Goal: Information Seeking & Learning: Learn about a topic

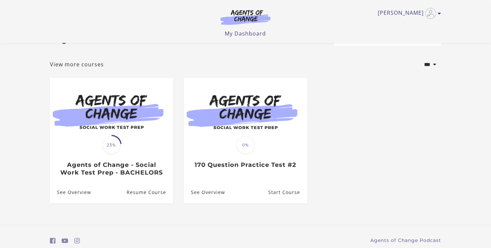
scroll to position [27, 0]
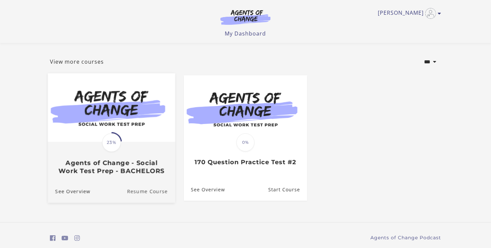
click at [138, 195] on link "Resume Course" at bounding box center [151, 191] width 48 height 22
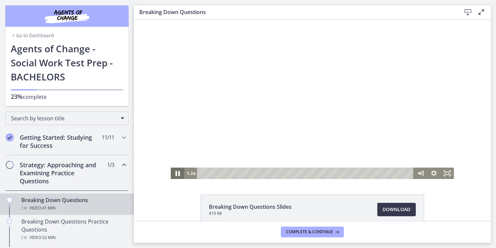
click at [175, 172] on icon "Pause" at bounding box center [177, 173] width 4 height 5
click at [226, 152] on div at bounding box center [312, 98] width 283 height 159
click at [172, 172] on icon "Pause" at bounding box center [177, 172] width 13 height 11
click at [172, 172] on icon "Play Video" at bounding box center [178, 173] width 16 height 14
click at [172, 172] on icon "Pause" at bounding box center [177, 172] width 13 height 11
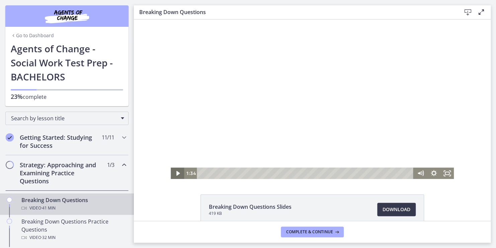
click at [177, 171] on icon "Play Video" at bounding box center [177, 172] width 13 height 11
click at [181, 172] on icon "Pause" at bounding box center [177, 173] width 16 height 14
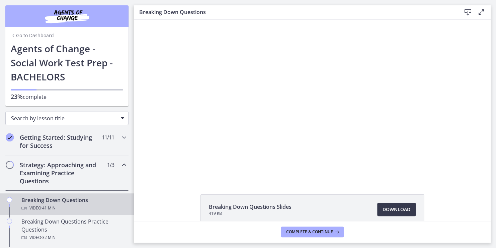
click at [115, 117] on div "Search by lesson title" at bounding box center [66, 117] width 123 height 13
click at [121, 119] on span "Chapters" at bounding box center [122, 118] width 3 height 2
click at [42, 90] on div "Chapters" at bounding box center [67, 89] width 112 height 1
click at [11, 34] on icon "Chapters" at bounding box center [13, 35] width 5 height 5
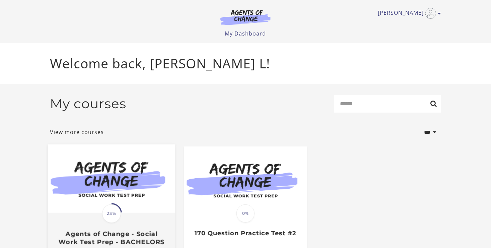
click at [115, 212] on span "23%" at bounding box center [111, 213] width 19 height 19
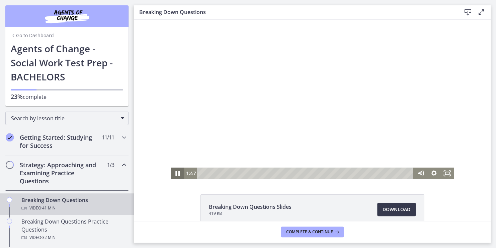
click at [175, 173] on icon "Pause" at bounding box center [177, 173] width 4 height 5
click at [176, 171] on icon "Play Video" at bounding box center [178, 173] width 4 height 6
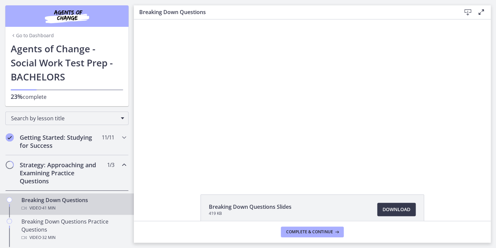
click at [399, 233] on footer "Complete & continue" at bounding box center [312, 232] width 357 height 22
click at [29, 66] on h1 "Agents of Change - Social Work Test Prep - BACHELORS" at bounding box center [67, 63] width 112 height 42
click at [19, 94] on span "23%" at bounding box center [17, 96] width 12 height 8
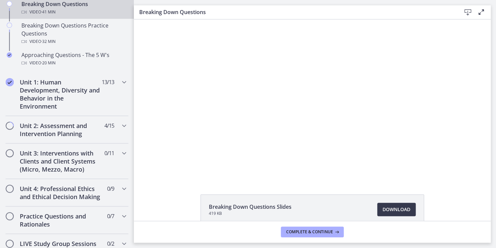
scroll to position [201, 0]
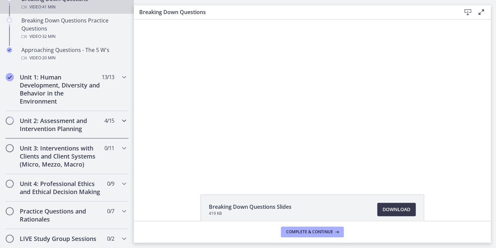
click at [120, 119] on icon "Chapters" at bounding box center [124, 120] width 8 height 8
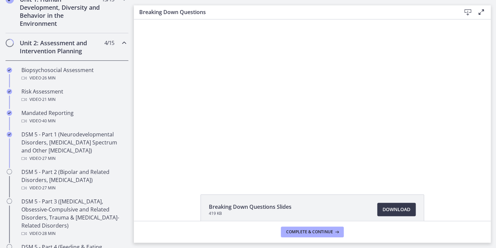
scroll to position [200, 0]
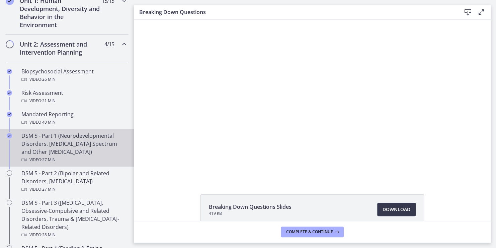
click at [59, 137] on div "DSM 5 - Part 1 (Neurodevelopmental Disorders, [MEDICAL_DATA] Spectrum and Other…" at bounding box center [73, 148] width 104 height 32
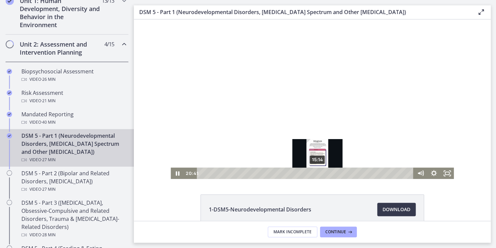
click at [315, 173] on div "15:14" at bounding box center [306, 172] width 209 height 11
click at [315, 173] on div "Playbar" at bounding box center [317, 173] width 4 height 4
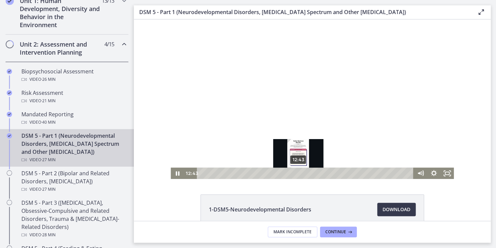
click at [296, 171] on div "12:43" at bounding box center [306, 172] width 209 height 11
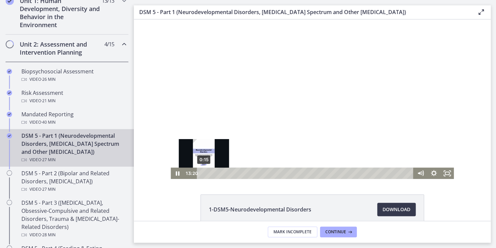
click at [202, 172] on div "0:15" at bounding box center [306, 172] width 209 height 11
click at [202, 172] on div "Playbar" at bounding box center [204, 173] width 4 height 4
click at [247, 146] on div at bounding box center [312, 98] width 283 height 159
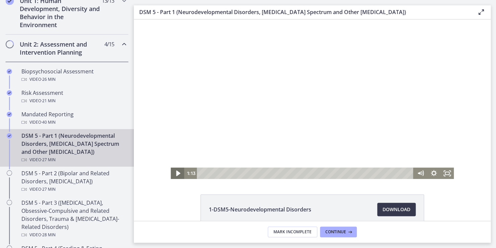
click at [176, 171] on icon "Play Video" at bounding box center [178, 173] width 16 height 14
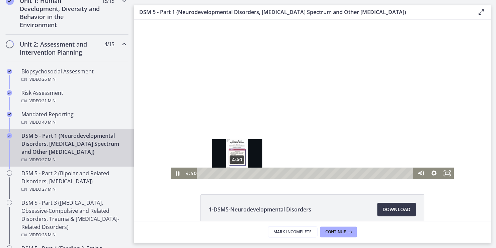
click at [235, 171] on div "4:40" at bounding box center [306, 172] width 209 height 11
click at [235, 171] on div "Playbar" at bounding box center [237, 173] width 4 height 4
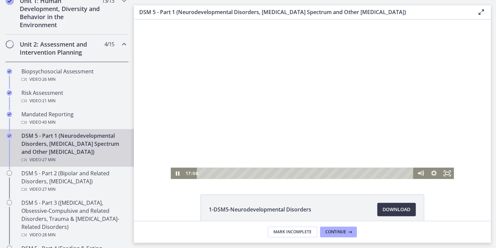
click at [298, 164] on div at bounding box center [312, 98] width 283 height 159
click at [329, 141] on div at bounding box center [312, 98] width 283 height 159
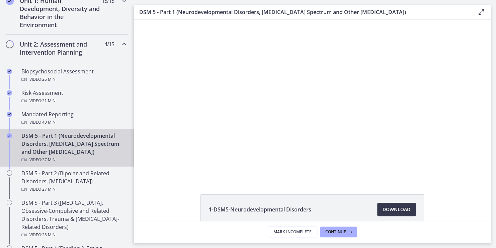
click at [329, 141] on div at bounding box center [312, 98] width 283 height 159
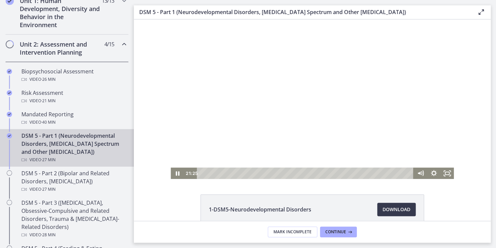
click at [329, 141] on div at bounding box center [312, 98] width 283 height 159
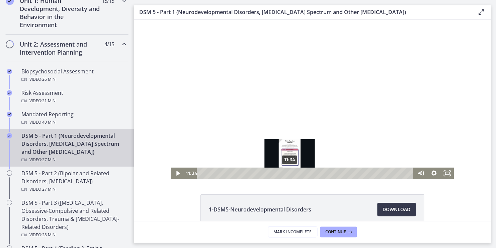
click at [287, 172] on div "11:34" at bounding box center [306, 172] width 209 height 11
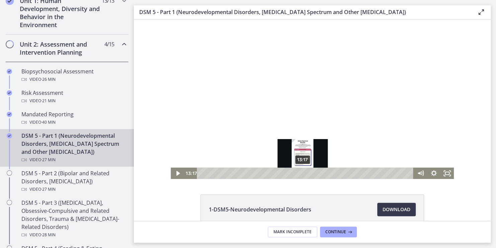
click at [300, 173] on div "13:17" at bounding box center [306, 172] width 209 height 11
click at [301, 173] on div "Playbar" at bounding box center [303, 173] width 4 height 4
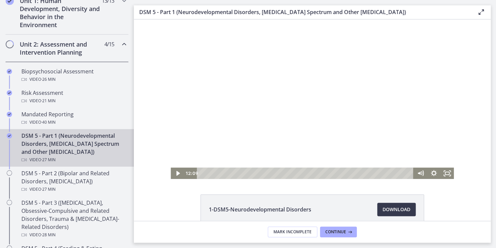
drag, startPoint x: 289, startPoint y: 172, endPoint x: 296, endPoint y: 229, distance: 57.3
click at [296, 179] on html "Click for sound @keyframes VOLUME_SMALL_WAVE_FLASH { 0% { opacity: 0; } 33% { o…" at bounding box center [312, 98] width 357 height 159
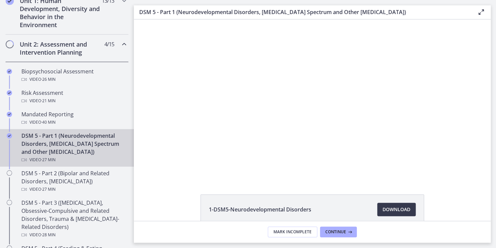
click at [187, 180] on div "1-DSM5-Neurodevelopmental Disorders Download Opens in a new window 2-DSM5-[MEDI…" at bounding box center [312, 119] width 357 height 201
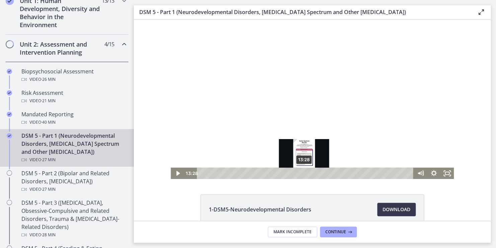
click at [302, 171] on div "13:28" at bounding box center [306, 172] width 209 height 11
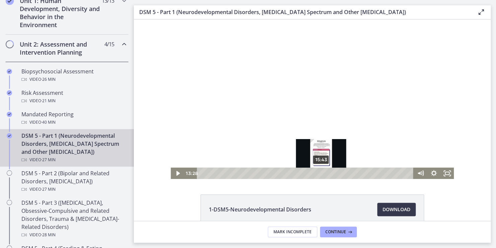
click at [319, 174] on div "15:43" at bounding box center [306, 172] width 209 height 11
click at [319, 174] on div "Playbar" at bounding box center [321, 173] width 4 height 4
drag, startPoint x: 436, startPoint y: 199, endPoint x: 319, endPoint y: 174, distance: 119.4
click at [319, 174] on div "Playbar" at bounding box center [321, 173] width 4 height 4
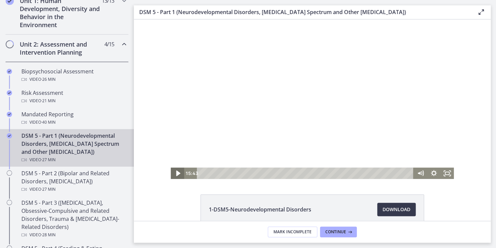
click at [173, 172] on icon "Play Video" at bounding box center [178, 173] width 16 height 14
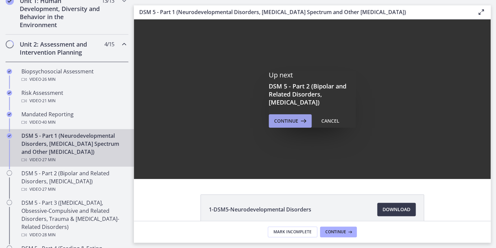
click at [292, 121] on span "Continue" at bounding box center [286, 121] width 24 height 8
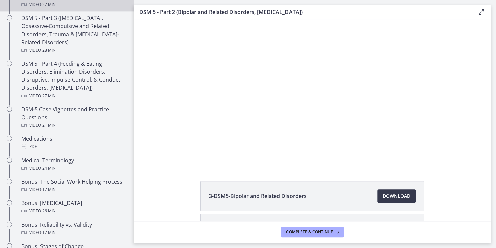
scroll to position [387, 0]
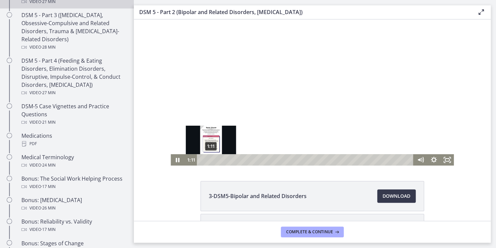
click at [208, 159] on div "1:11" at bounding box center [306, 159] width 209 height 11
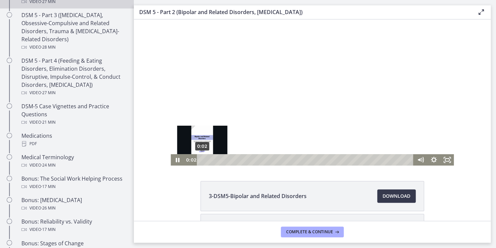
click at [202, 160] on div "0:02" at bounding box center [306, 159] width 209 height 11
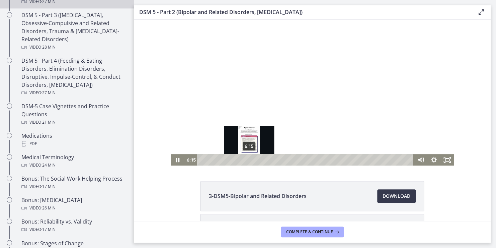
click at [247, 160] on div "6:15" at bounding box center [306, 159] width 209 height 11
click at [247, 160] on div "Playbar" at bounding box center [249, 160] width 4 height 4
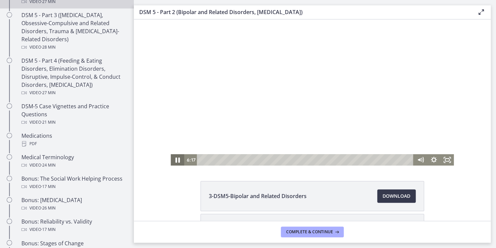
click at [175, 160] on icon "Pause" at bounding box center [177, 160] width 16 height 14
click at [176, 160] on icon "Play Video" at bounding box center [177, 159] width 3 height 5
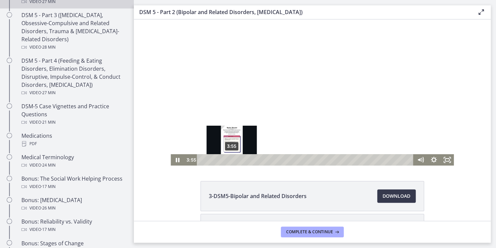
click at [229, 159] on div "3:55" at bounding box center [306, 159] width 209 height 11
click at [226, 159] on div "3:33" at bounding box center [306, 159] width 209 height 11
click at [227, 158] on div "3:39" at bounding box center [306, 159] width 209 height 11
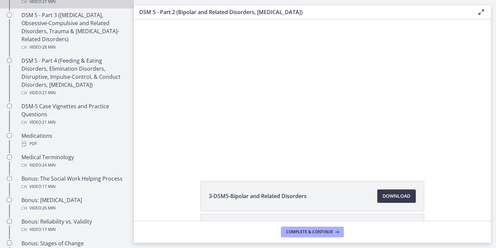
scroll to position [170, 0]
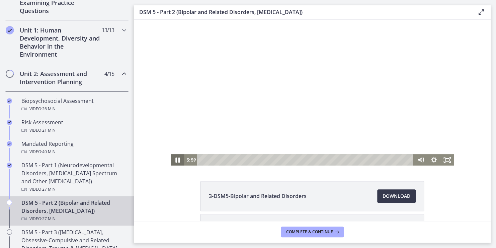
click at [175, 161] on icon "Pause" at bounding box center [177, 160] width 16 height 14
